Goal: Transaction & Acquisition: Book appointment/travel/reservation

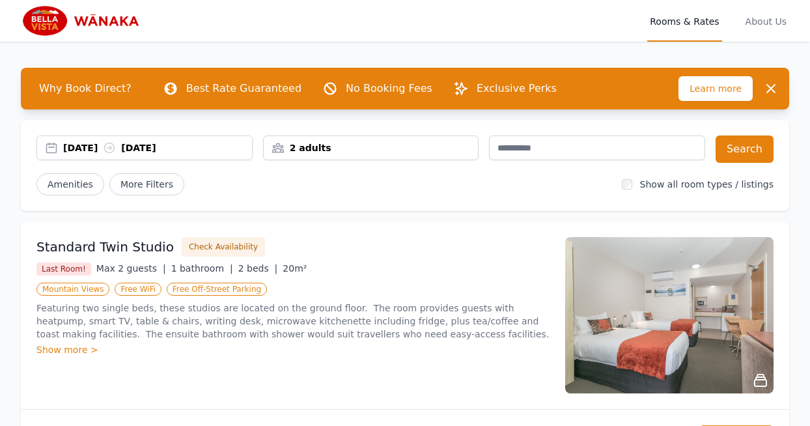
click at [330, 148] on div "2 adults" at bounding box center [371, 147] width 215 height 13
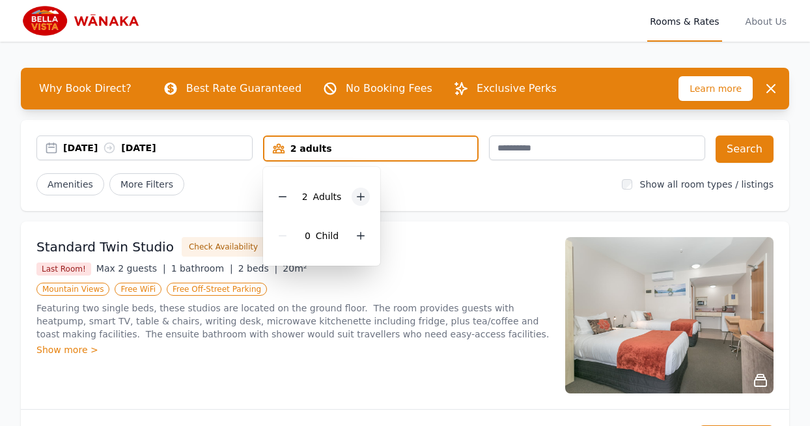
click at [356, 191] on icon at bounding box center [361, 196] width 10 height 10
click at [285, 193] on icon at bounding box center [282, 196] width 10 height 10
click at [356, 238] on icon at bounding box center [361, 236] width 10 height 10
click at [744, 147] on button "Search" at bounding box center [745, 148] width 58 height 27
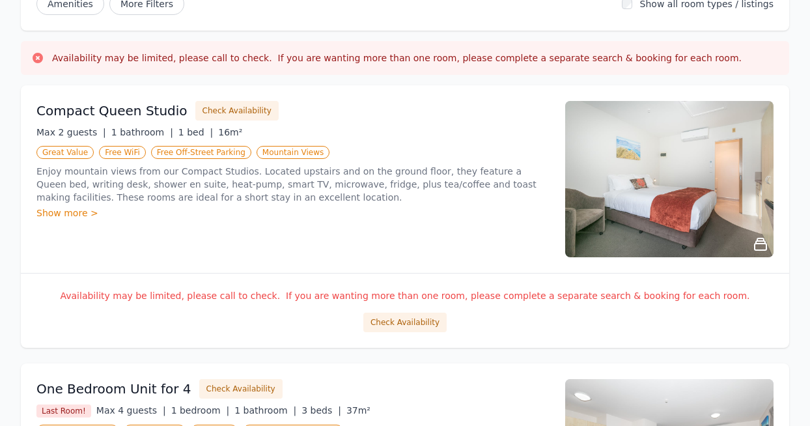
scroll to position [182, 0]
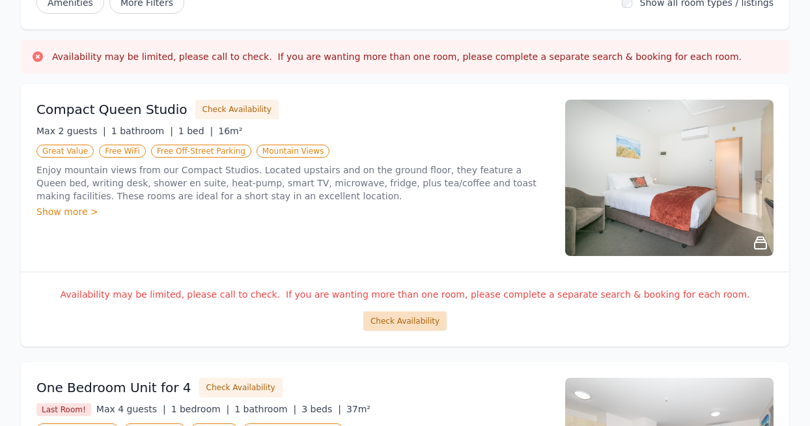
click at [402, 322] on button "Check Availability" at bounding box center [404, 321] width 83 height 20
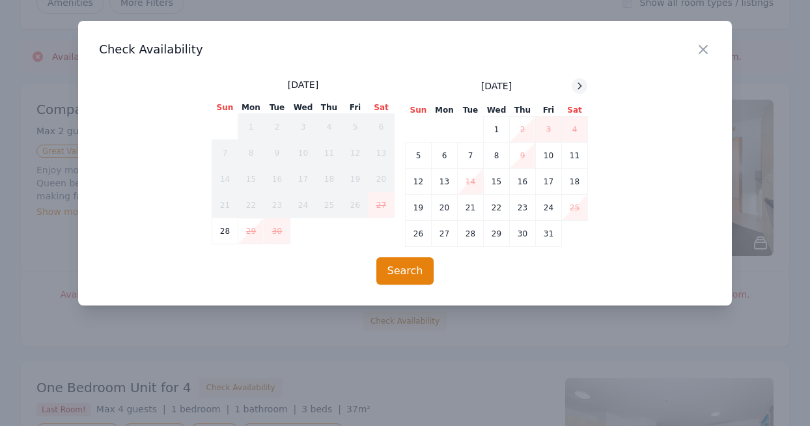
click at [585, 92] on div at bounding box center [580, 86] width 16 height 16
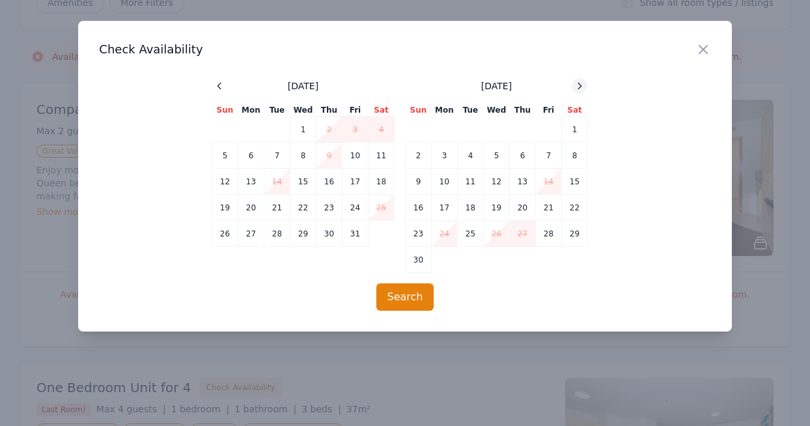
click at [585, 92] on div at bounding box center [580, 86] width 16 height 16
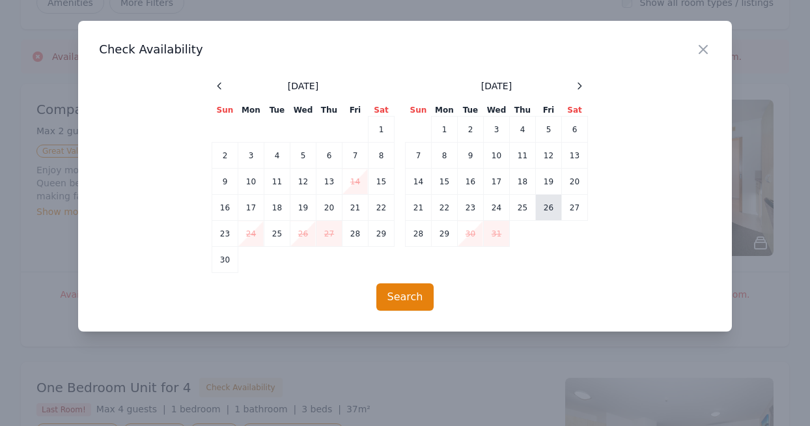
click at [550, 208] on td "26" at bounding box center [548, 208] width 26 height 26
click at [425, 238] on td "28" at bounding box center [418, 234] width 26 height 26
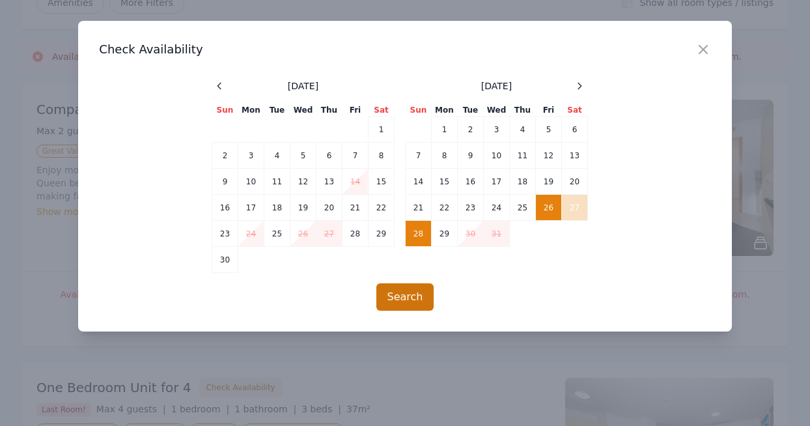
click at [399, 298] on button "Search" at bounding box center [405, 296] width 58 height 27
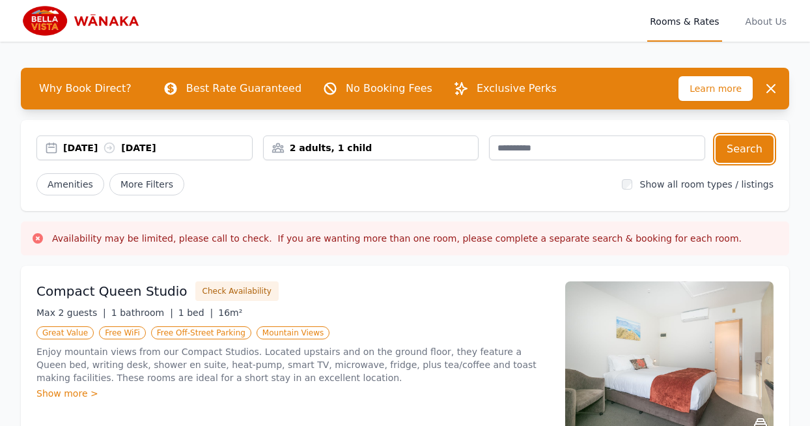
click at [105, 143] on div "[DATE] [DATE]" at bounding box center [157, 147] width 189 height 13
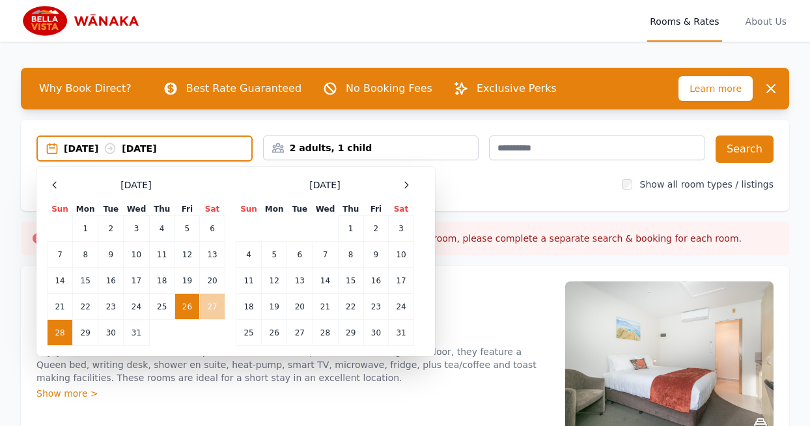
click at [215, 307] on td "27" at bounding box center [212, 307] width 25 height 26
click at [66, 334] on td "28" at bounding box center [60, 333] width 25 height 26
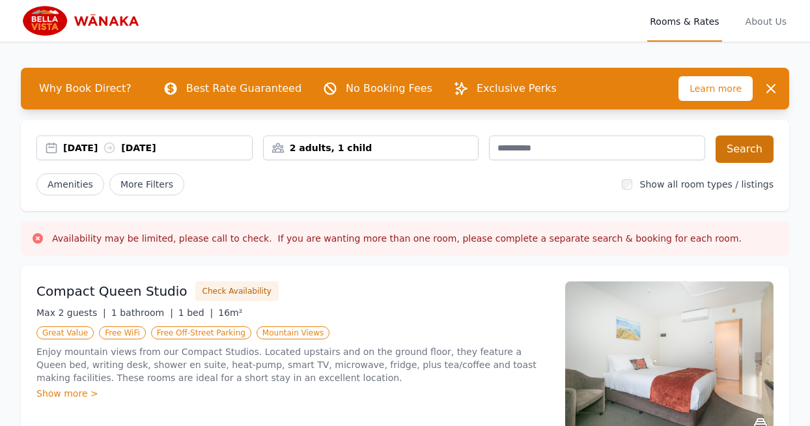
click at [748, 150] on button "Search" at bounding box center [745, 148] width 58 height 27
click at [373, 148] on div "2 adults, 1 child" at bounding box center [371, 147] width 215 height 13
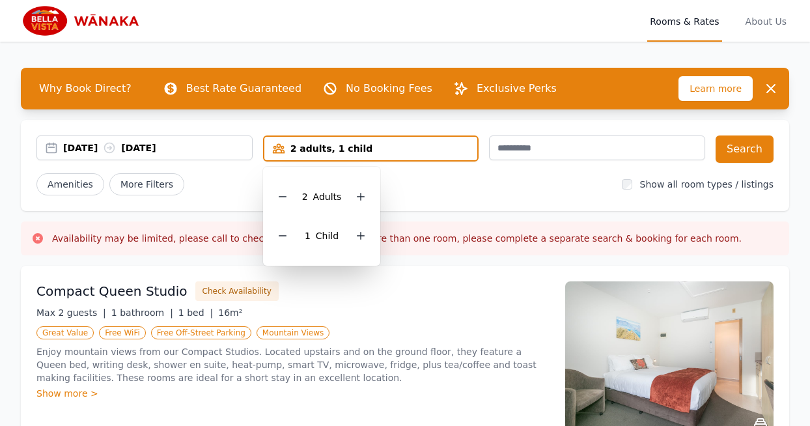
click at [272, 231] on div "2 Adult s 1 Child" at bounding box center [322, 216] width 118 height 99
click at [276, 238] on div at bounding box center [283, 236] width 18 height 18
click at [361, 195] on icon at bounding box center [361, 196] width 10 height 10
click at [759, 149] on button "Search" at bounding box center [745, 148] width 58 height 27
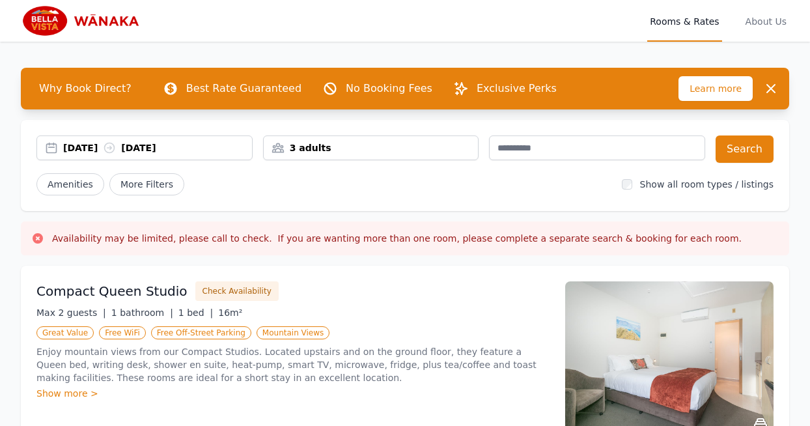
click at [197, 147] on div "[DATE] [DATE]" at bounding box center [157, 147] width 189 height 13
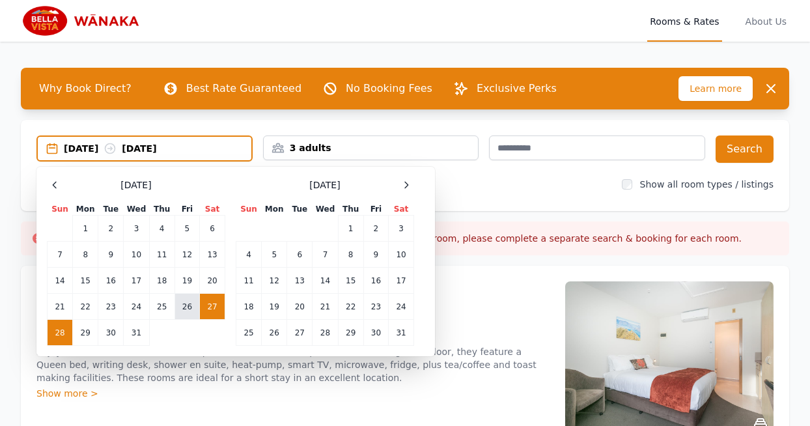
click at [194, 303] on td "26" at bounding box center [187, 307] width 25 height 26
click at [213, 303] on td "27" at bounding box center [212, 307] width 25 height 26
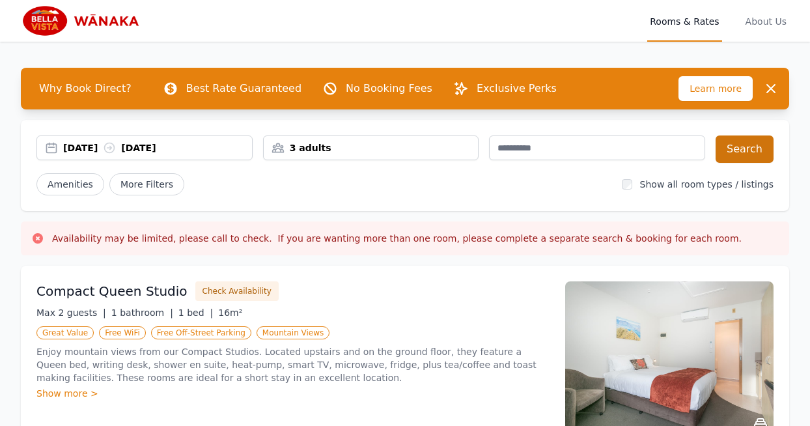
click at [757, 153] on button "Search" at bounding box center [745, 148] width 58 height 27
click at [356, 149] on div "3 adults" at bounding box center [371, 147] width 215 height 13
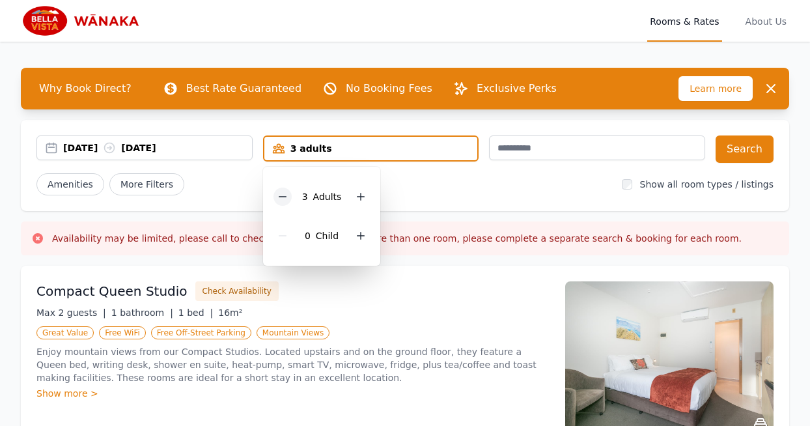
click at [281, 197] on icon at bounding box center [282, 196] width 10 height 10
click at [740, 152] on button "Search" at bounding box center [745, 148] width 58 height 27
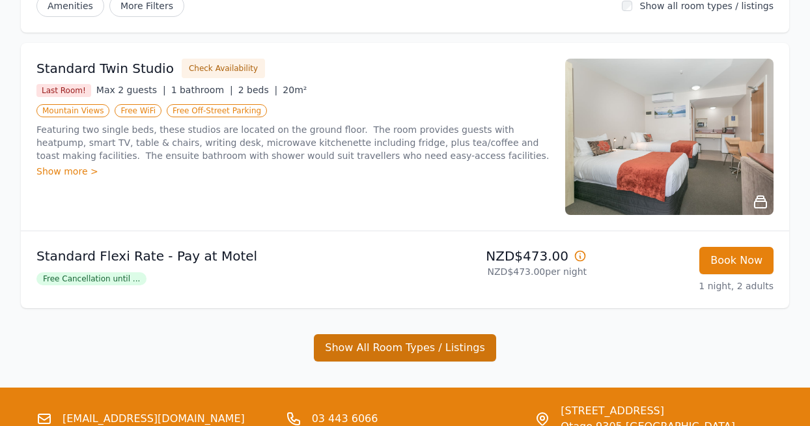
scroll to position [178, 0]
click at [425, 356] on button "Show All Room Types / Listings" at bounding box center [405, 347] width 182 height 27
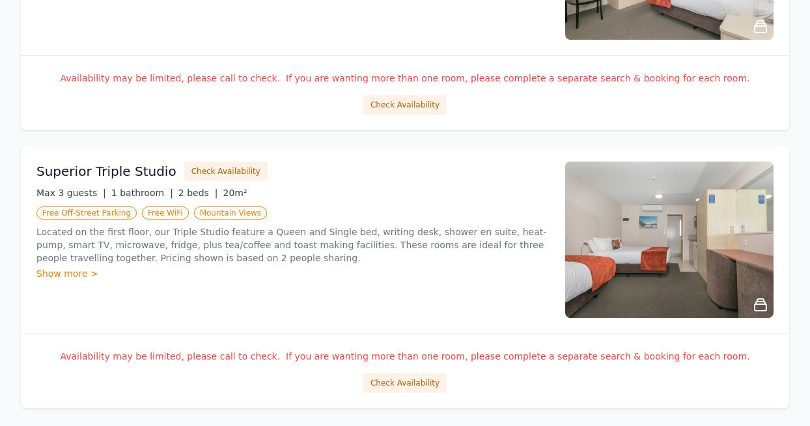
scroll to position [1485, 0]
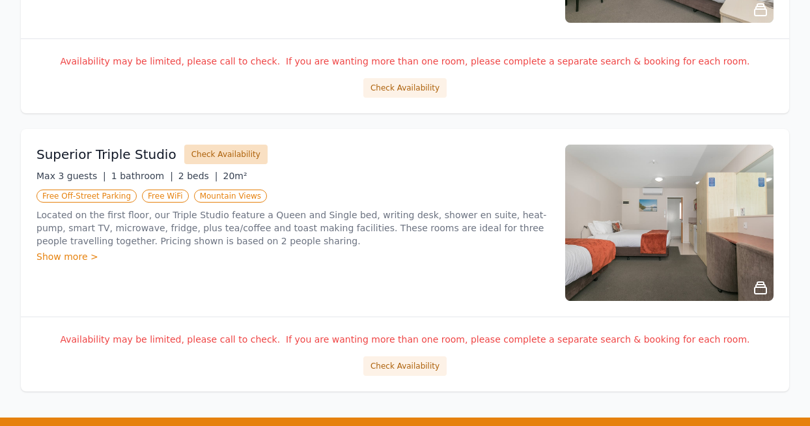
click at [203, 154] on button "Check Availability" at bounding box center [225, 155] width 83 height 20
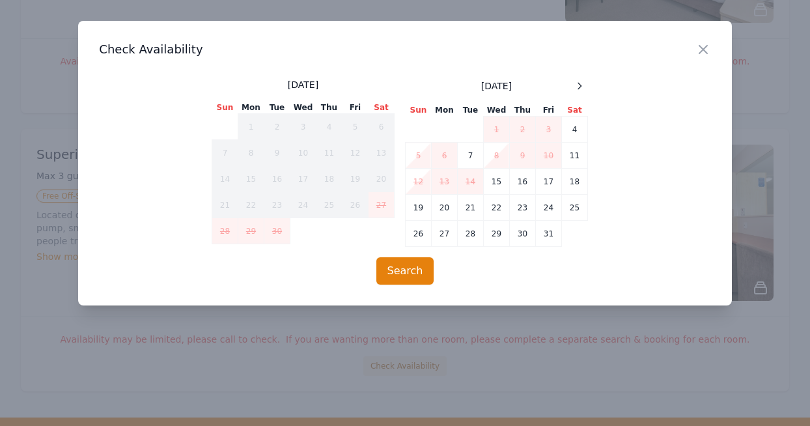
click at [587, 81] on div "[DATE] Sun Mon Tue Wed Thu Fri Sat 1 2 3 4 5 6 7 8 9 10 11 12 13 14 15 16 17 18…" at bounding box center [405, 162] width 387 height 169
click at [582, 81] on icon at bounding box center [579, 86] width 10 height 10
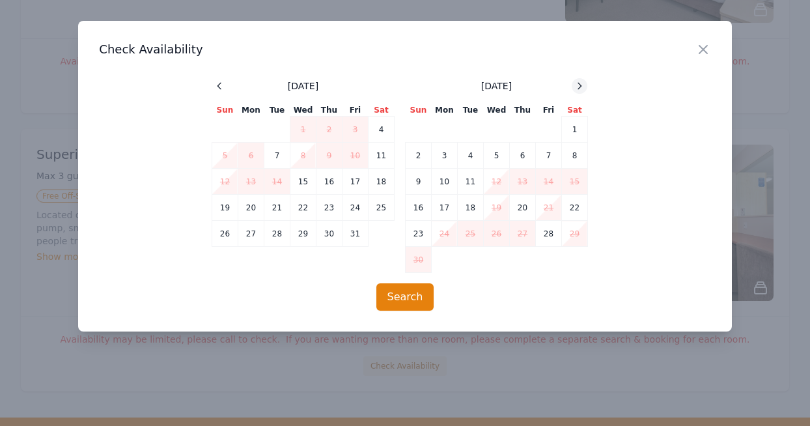
click at [582, 81] on icon at bounding box center [579, 86] width 10 height 10
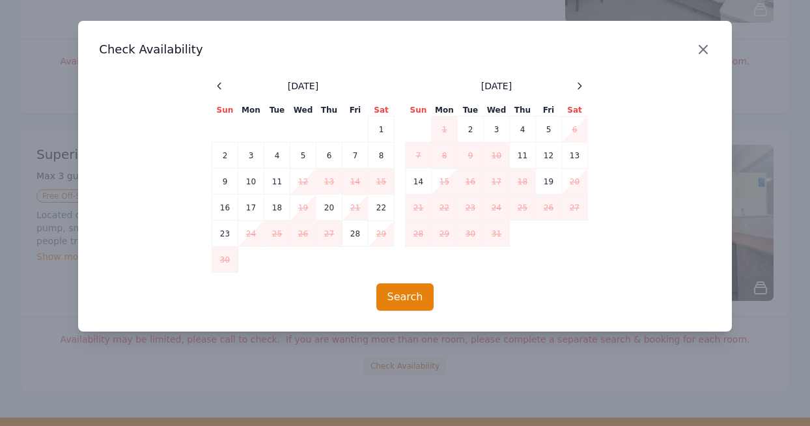
click at [704, 51] on icon "button" at bounding box center [704, 50] width 16 height 16
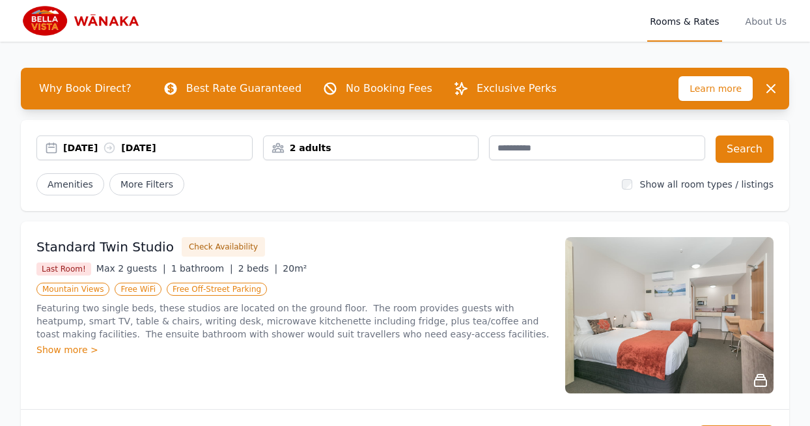
scroll to position [0, 0]
